Goal: Task Accomplishment & Management: Use online tool/utility

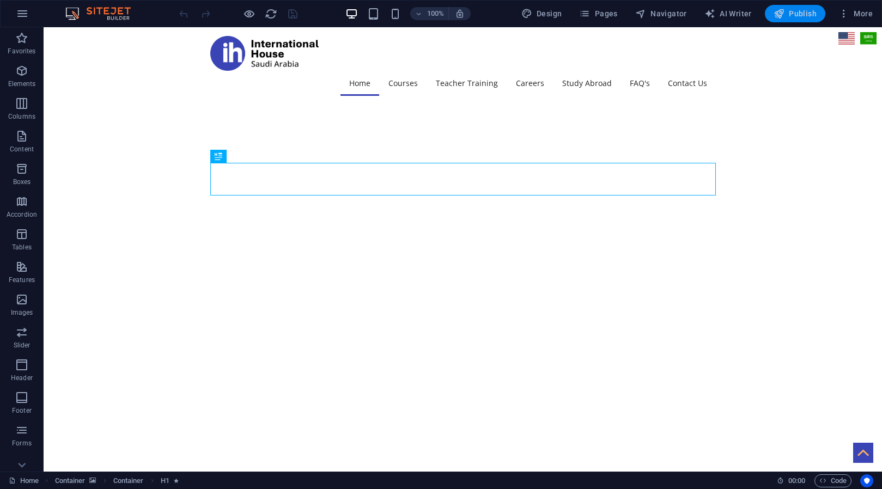
click at [784, 17] on icon "button" at bounding box center [778, 13] width 11 height 11
click at [798, 16] on span "Publish" at bounding box center [794, 13] width 43 height 11
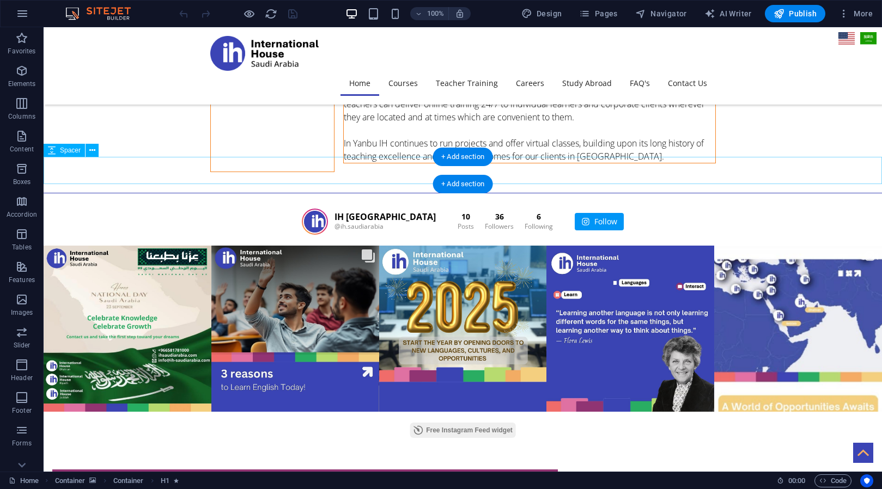
scroll to position [2199, 0]
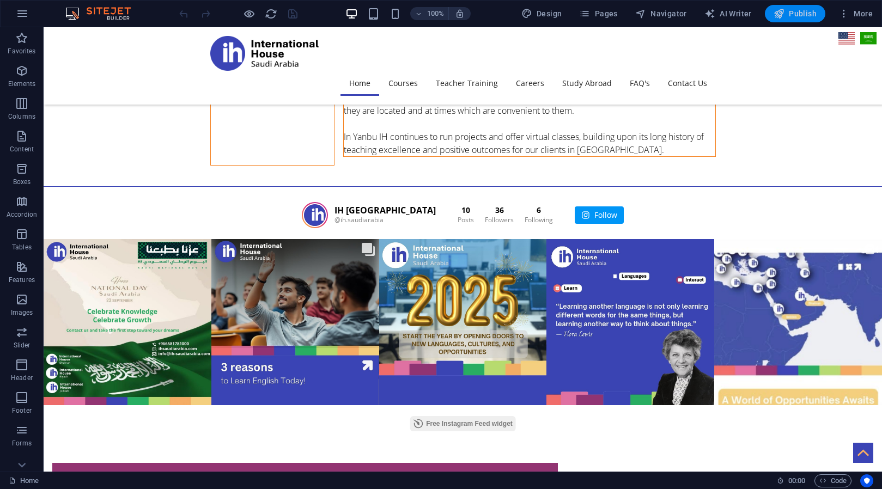
click at [797, 16] on span "Publish" at bounding box center [794, 13] width 43 height 11
